Goal: Transaction & Acquisition: Purchase product/service

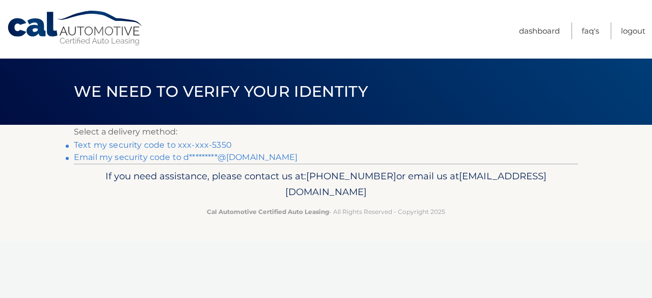
click at [208, 143] on link "Text my security code to xxx-xxx-5350" at bounding box center [153, 145] width 158 height 10
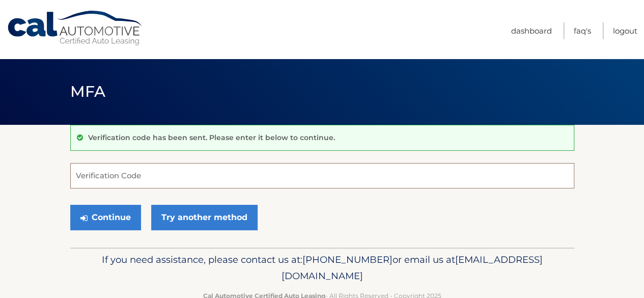
click at [181, 178] on input "Verification Code" at bounding box center [322, 175] width 504 height 25
type input "502769"
click at [70, 205] on button "Continue" at bounding box center [105, 217] width 71 height 25
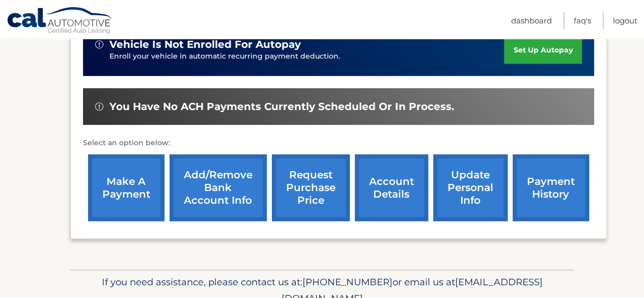
scroll to position [270, 0]
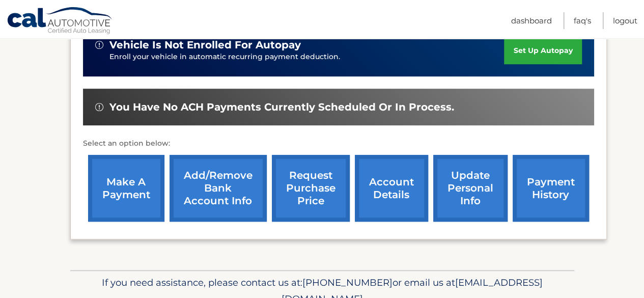
click at [117, 193] on link "make a payment" at bounding box center [126, 188] width 76 height 67
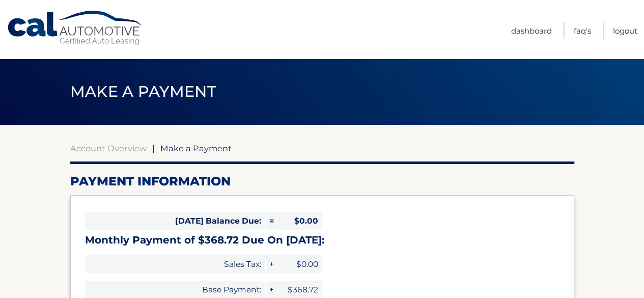
select select "MzVlYTBmY2ItMDQ1Yi00MjM0LTg5ODMtZGMyZGMyODlmNjUx"
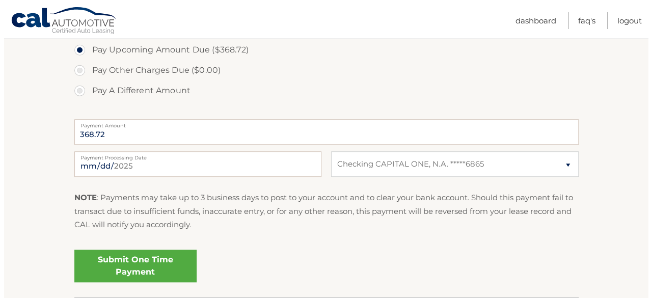
scroll to position [356, 0]
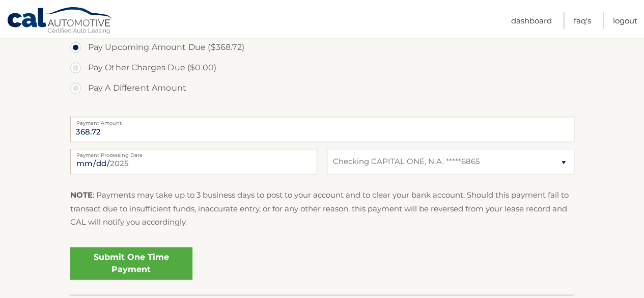
click at [157, 254] on link "Submit One Time Payment" at bounding box center [131, 263] width 122 height 33
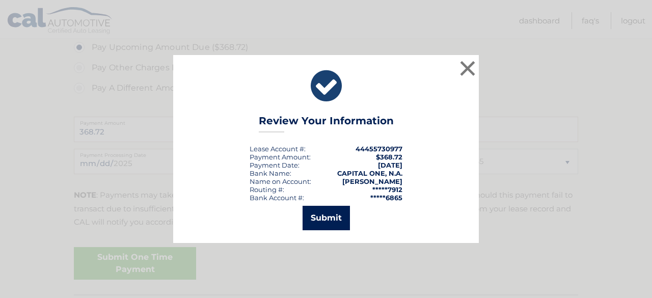
click at [310, 221] on button "Submit" at bounding box center [326, 218] width 47 height 24
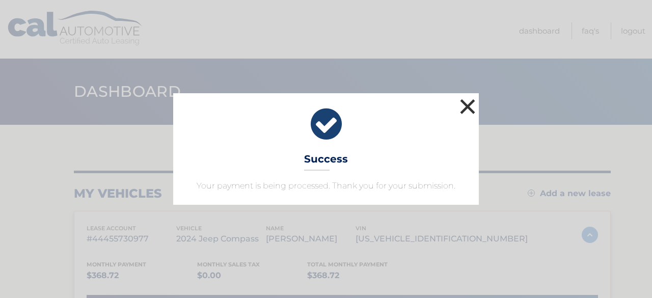
click at [470, 104] on button "×" at bounding box center [467, 106] width 20 height 20
